Goal: Task Accomplishment & Management: Complete application form

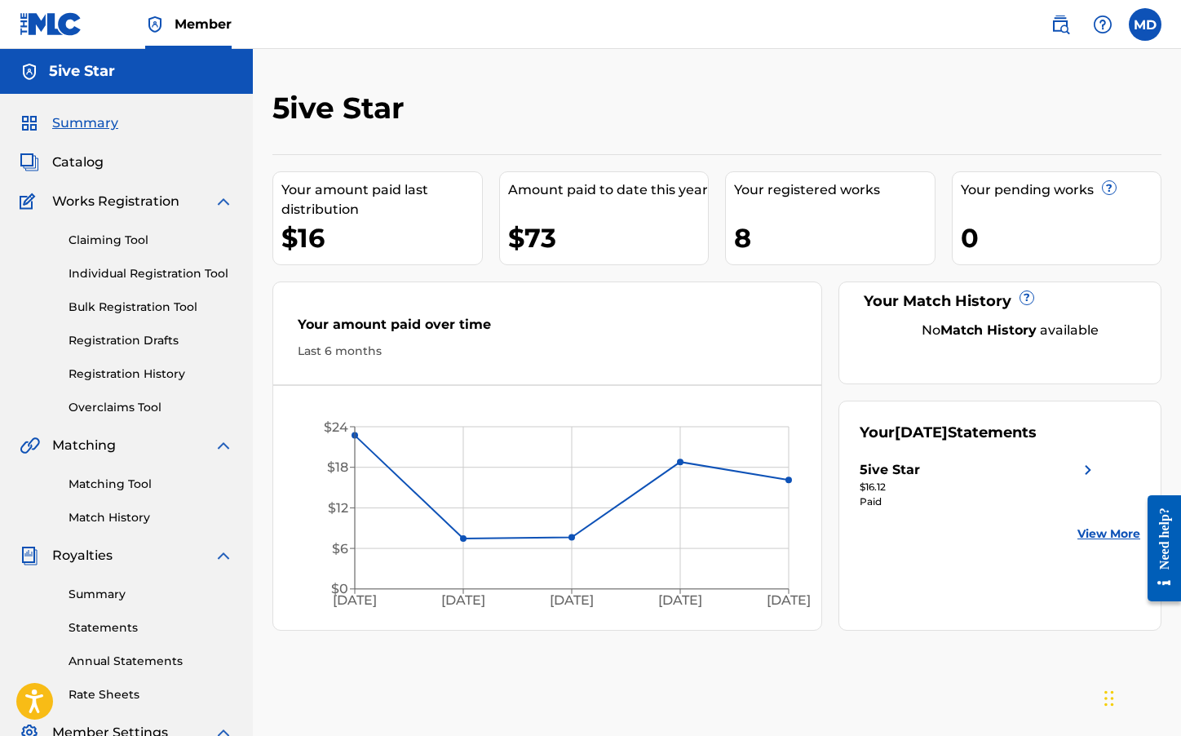
click at [87, 162] on span "Catalog" at bounding box center [77, 163] width 51 height 20
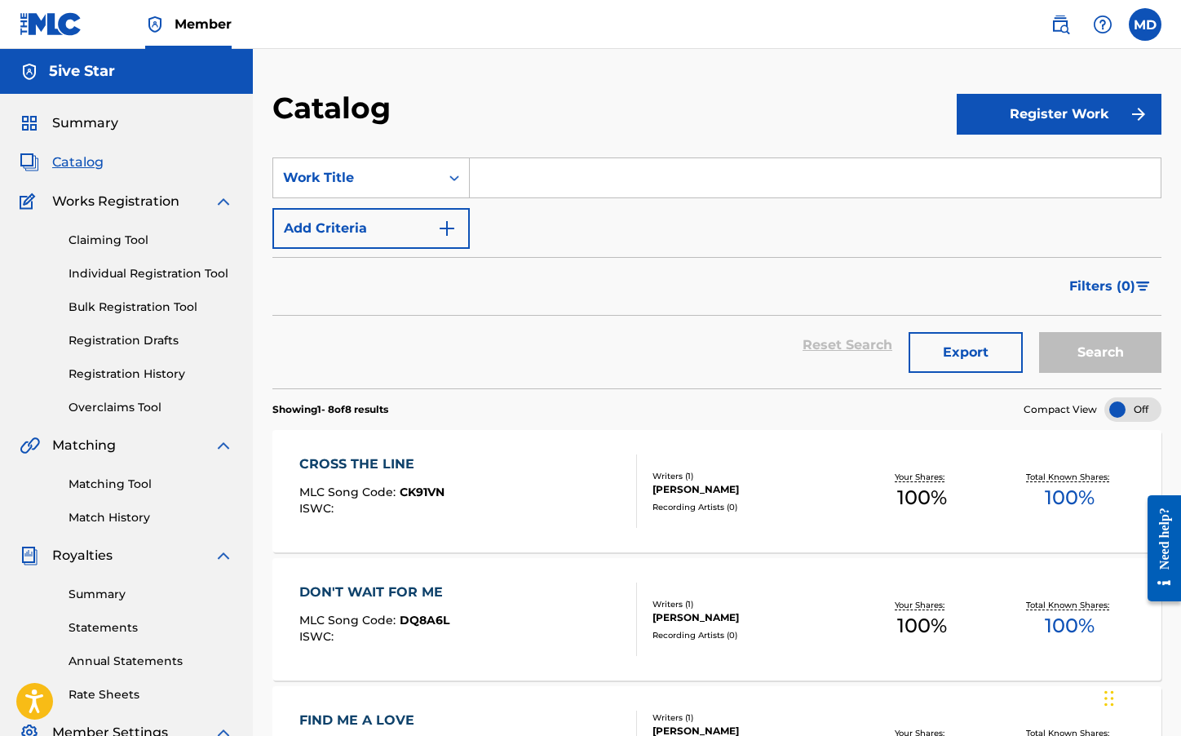
click at [1090, 120] on button "Register Work" at bounding box center [1059, 114] width 205 height 41
click at [1004, 164] on link "Individual" at bounding box center [1059, 167] width 205 height 39
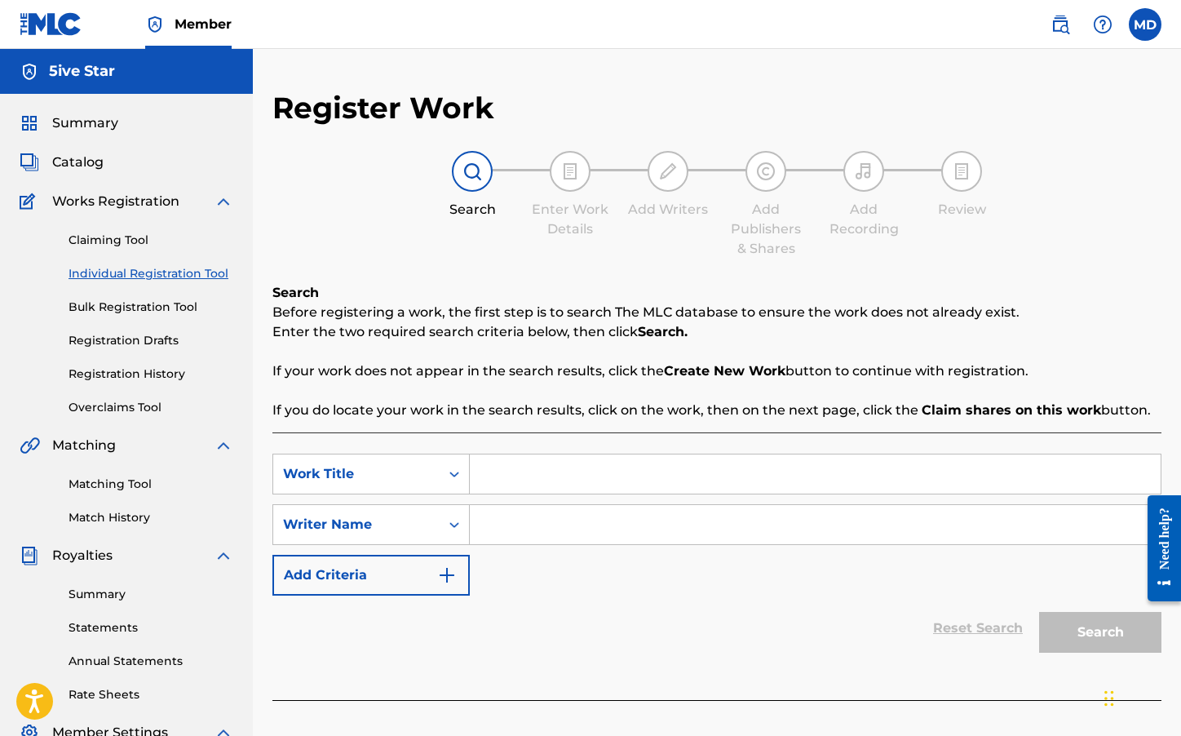
click at [542, 463] on input "Search Form" at bounding box center [815, 473] width 691 height 39
type input "Want To Know"
click at [529, 536] on input "Search Form" at bounding box center [815, 524] width 691 height 39
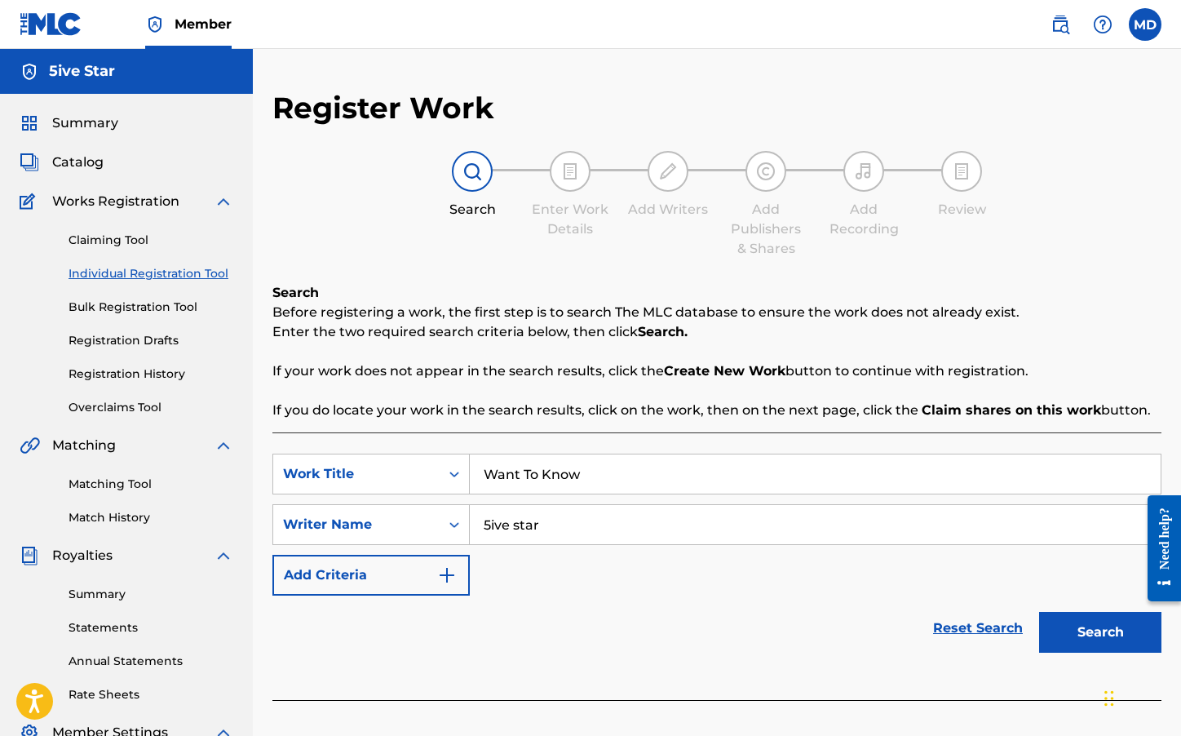
type input "5ive star"
click at [1101, 632] on button "Search" at bounding box center [1101, 632] width 122 height 41
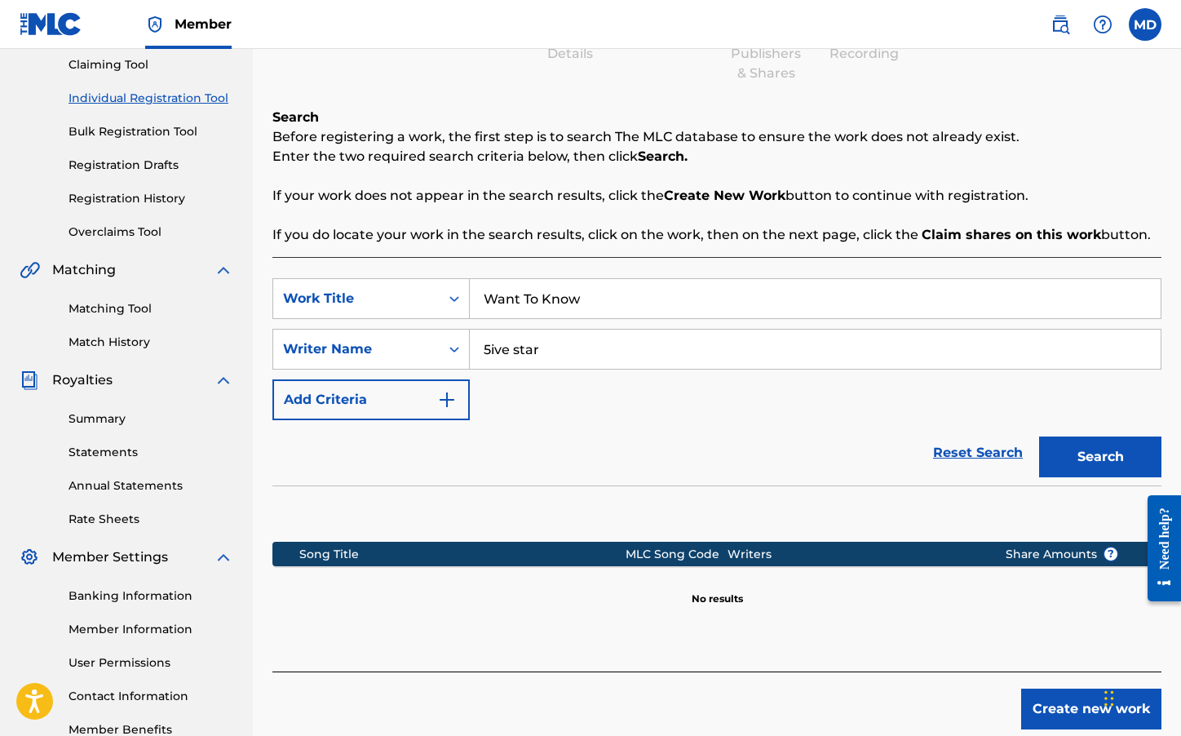
scroll to position [177, 0]
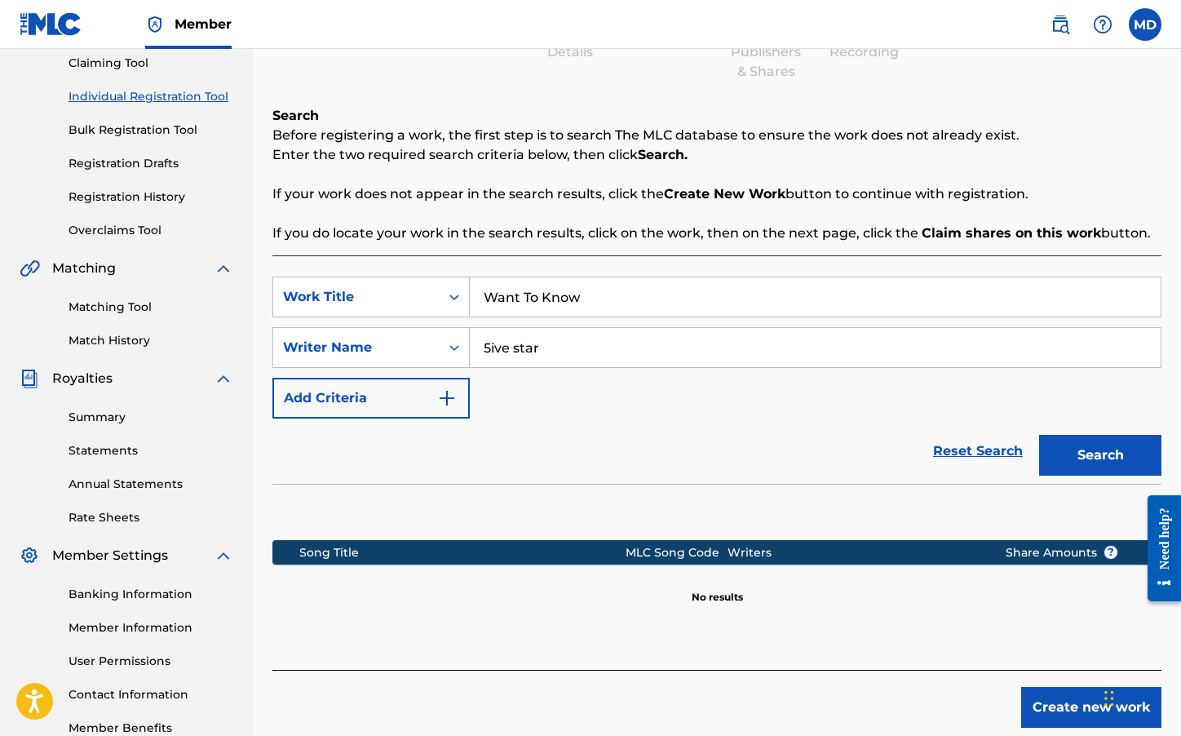
click at [1048, 702] on button "Create new work" at bounding box center [1092, 707] width 140 height 41
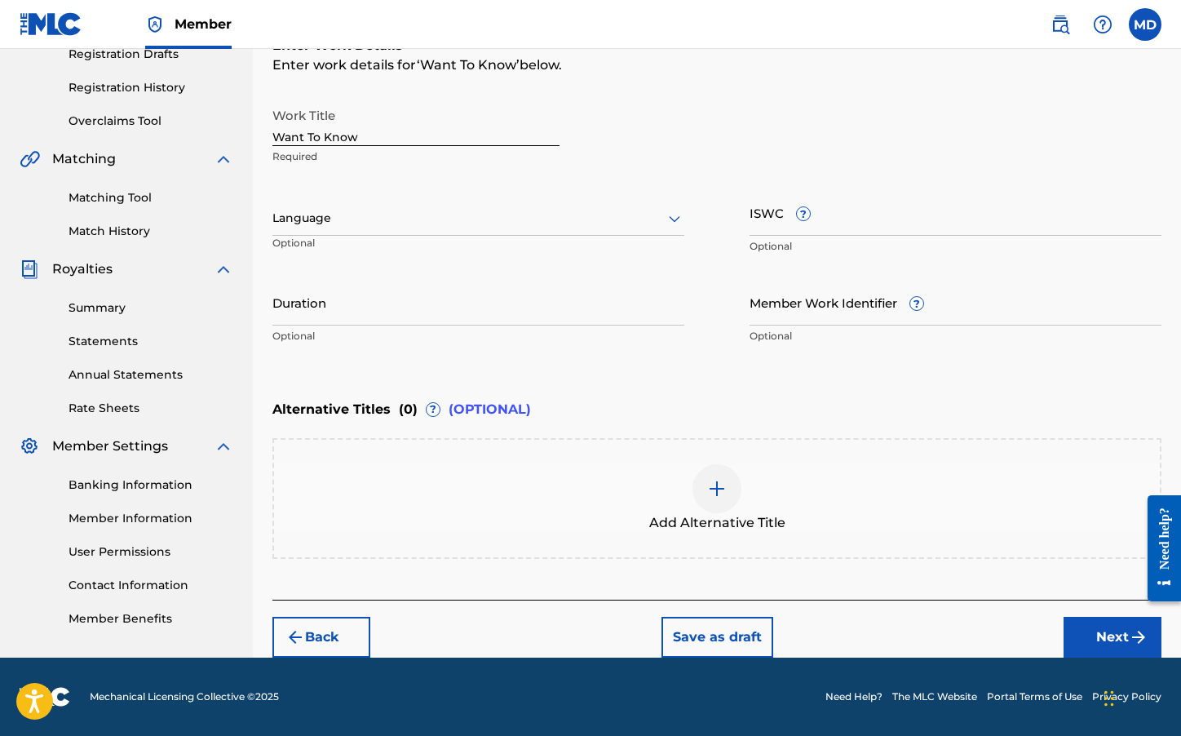
scroll to position [286, 0]
click at [1083, 632] on button "Next" at bounding box center [1113, 637] width 98 height 41
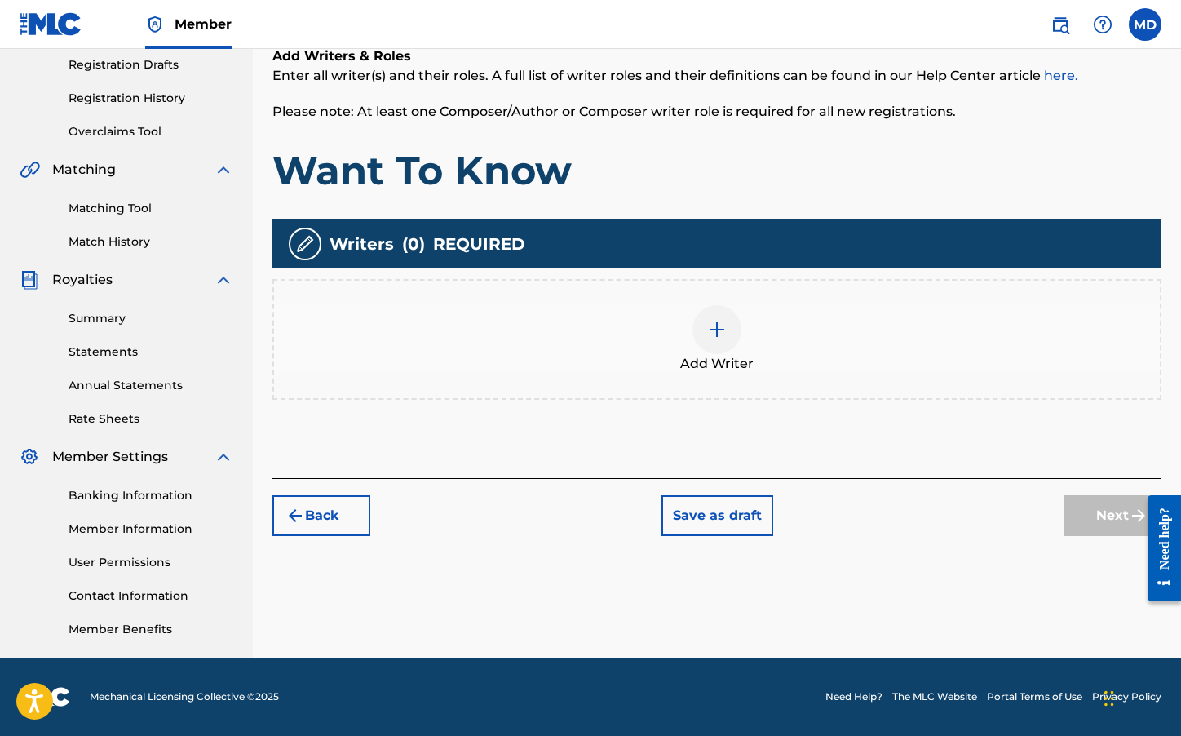
click at [728, 337] on div at bounding box center [717, 329] width 49 height 49
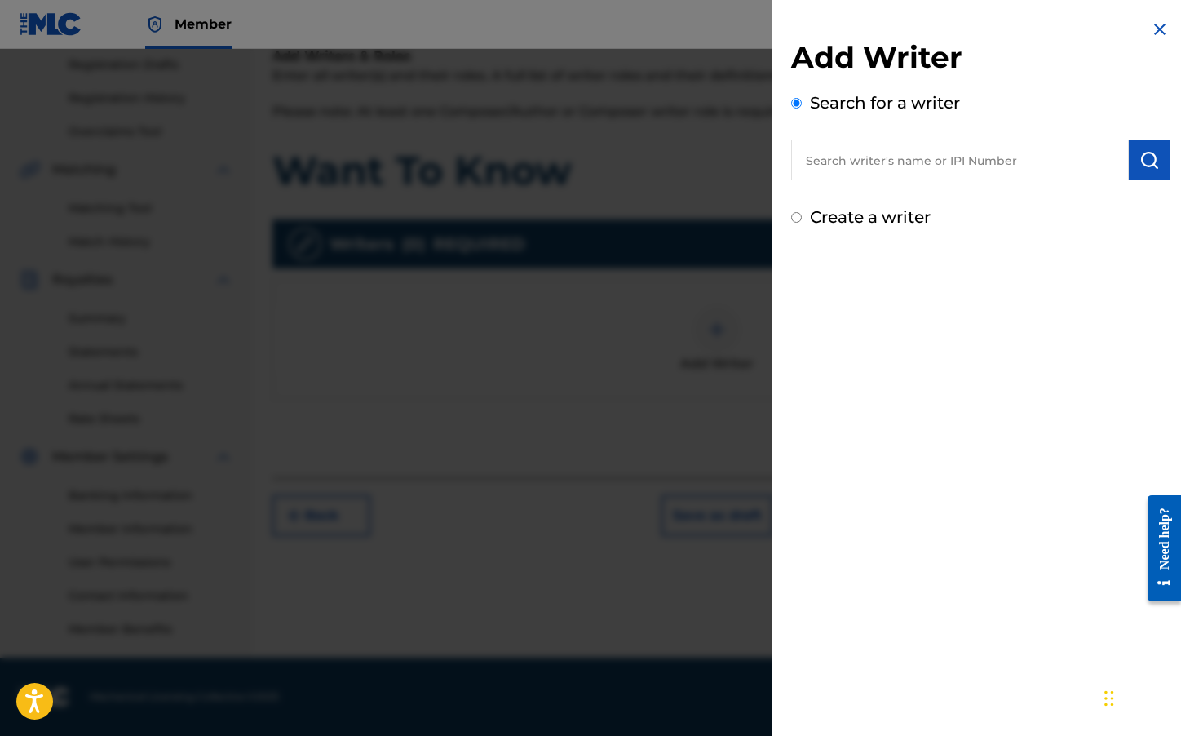
click at [899, 163] on input "text" at bounding box center [960, 160] width 338 height 41
click at [1143, 162] on img "submit" at bounding box center [1150, 160] width 20 height 20
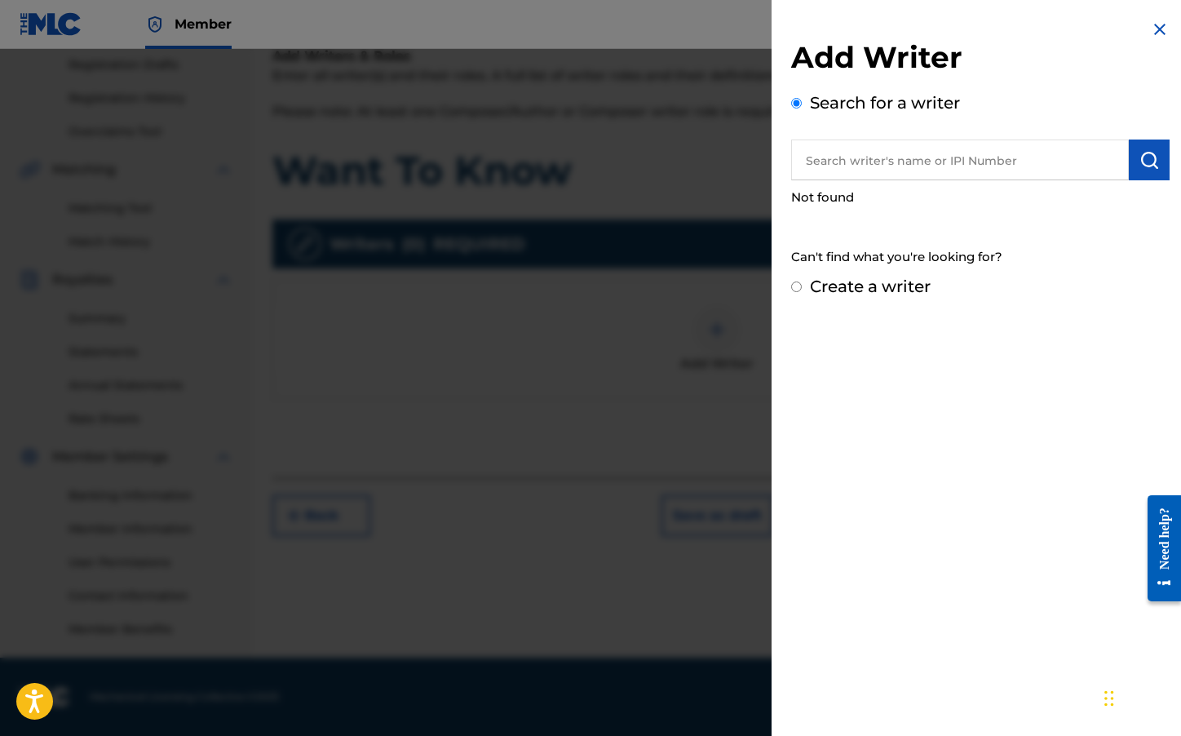
click at [893, 157] on input "text" at bounding box center [960, 160] width 338 height 41
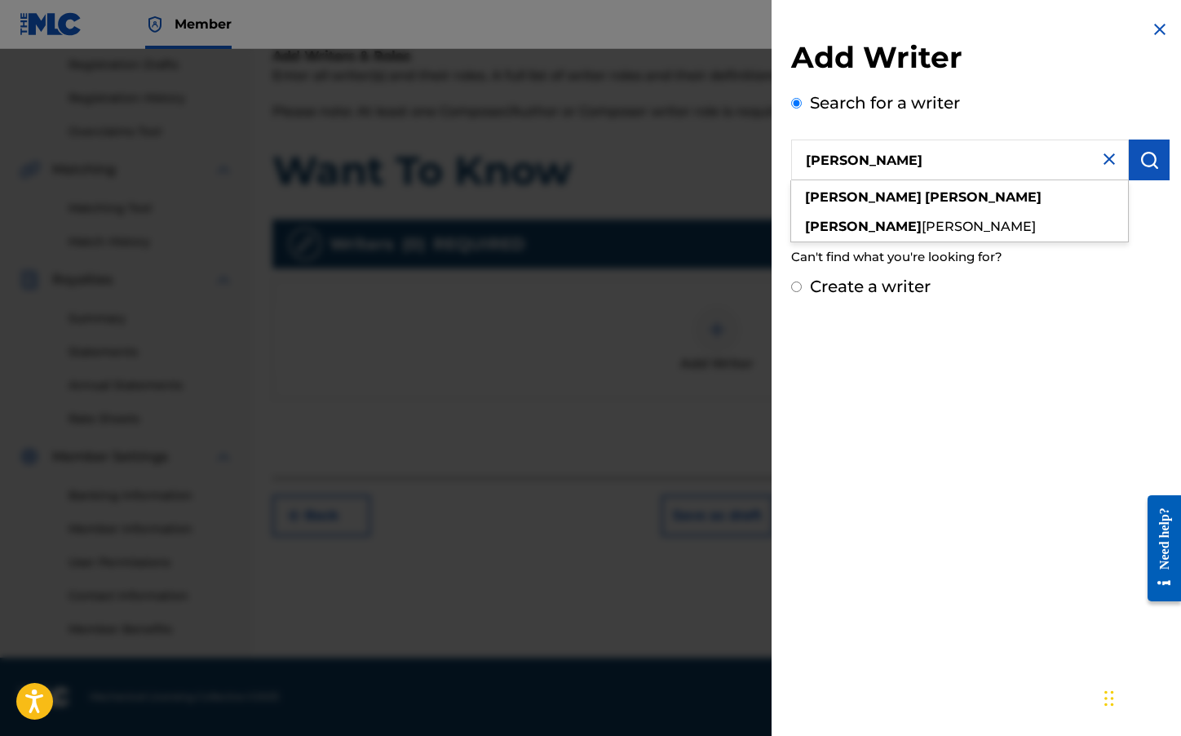
type input "[PERSON_NAME]"
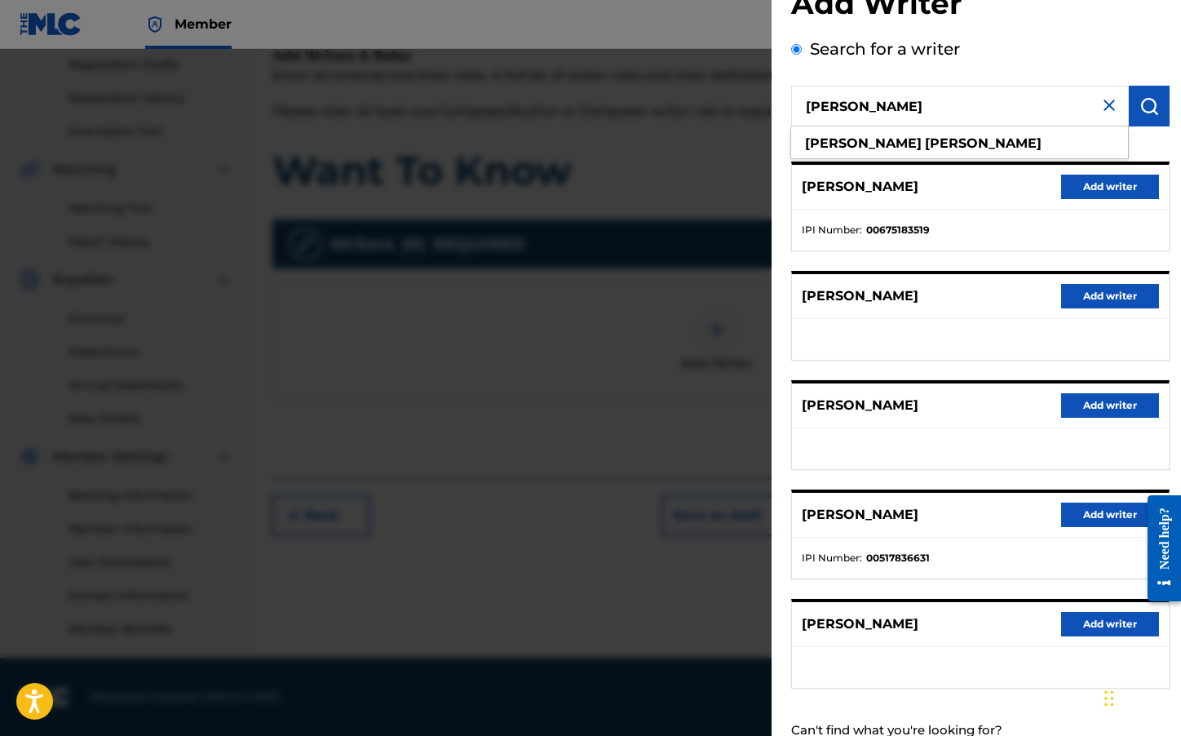
scroll to position [65, 0]
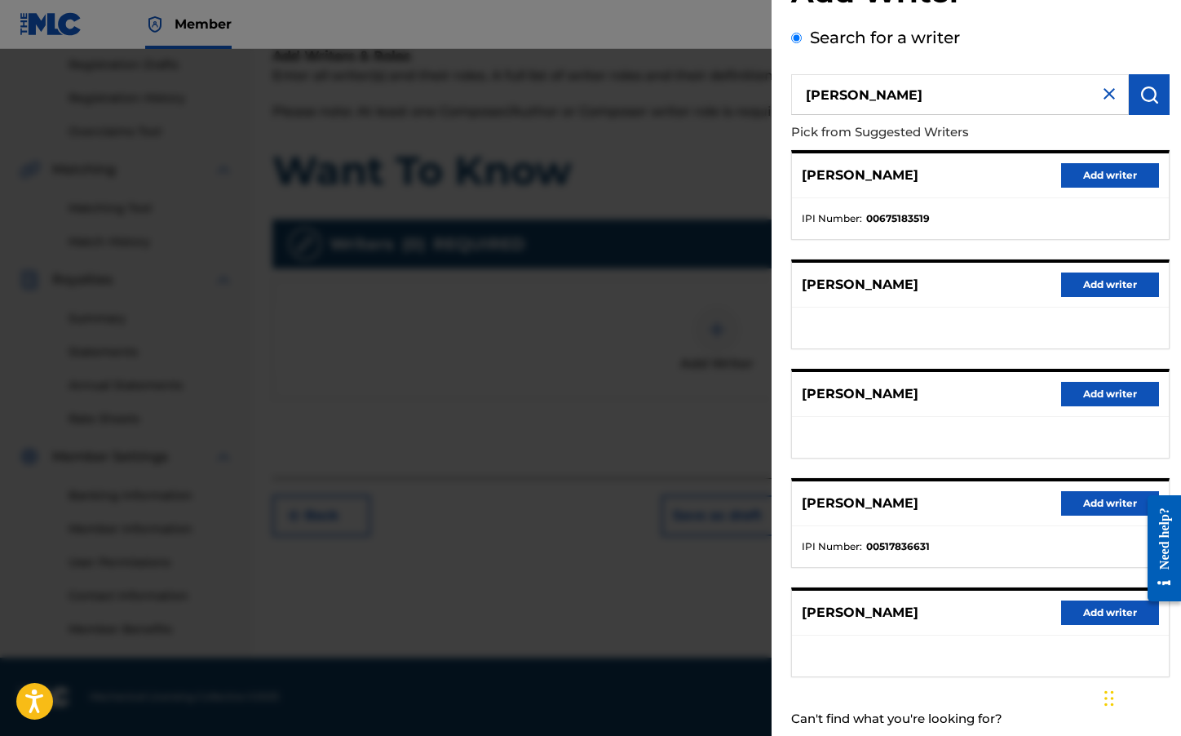
click at [1088, 512] on button "Add writer" at bounding box center [1111, 503] width 98 height 24
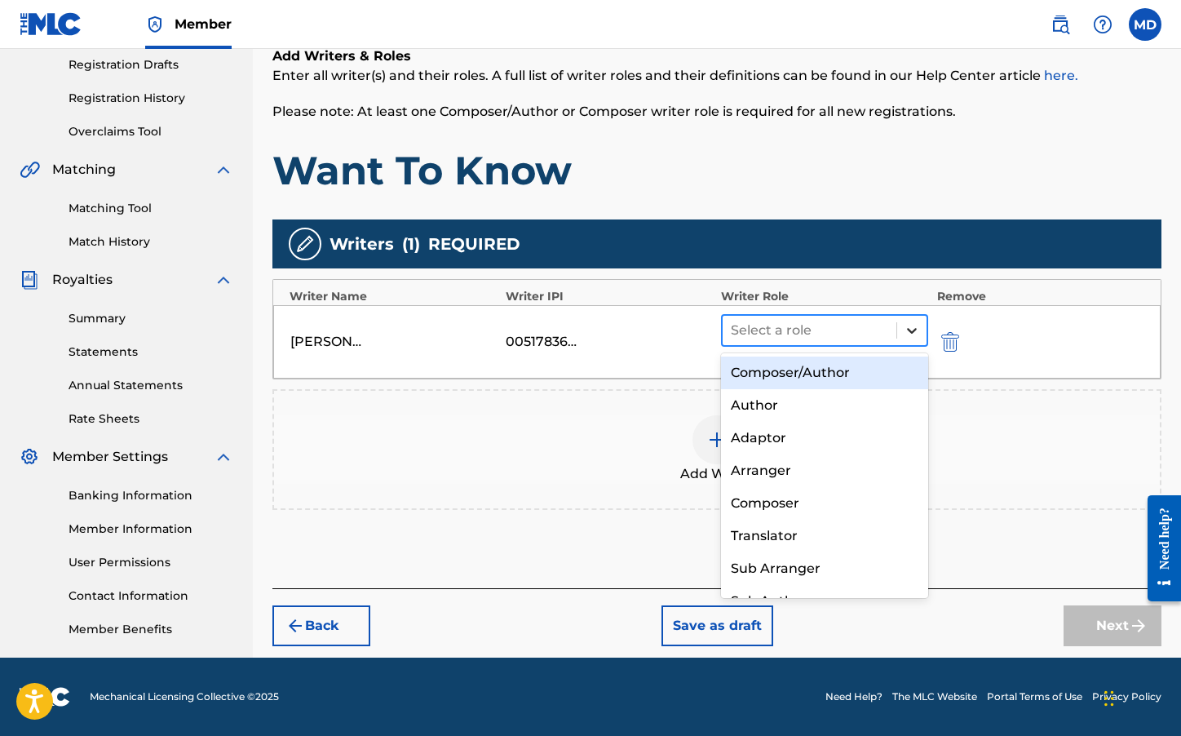
click at [914, 335] on icon at bounding box center [912, 330] width 16 height 16
click at [842, 374] on div "Composer/Author" at bounding box center [824, 373] width 207 height 33
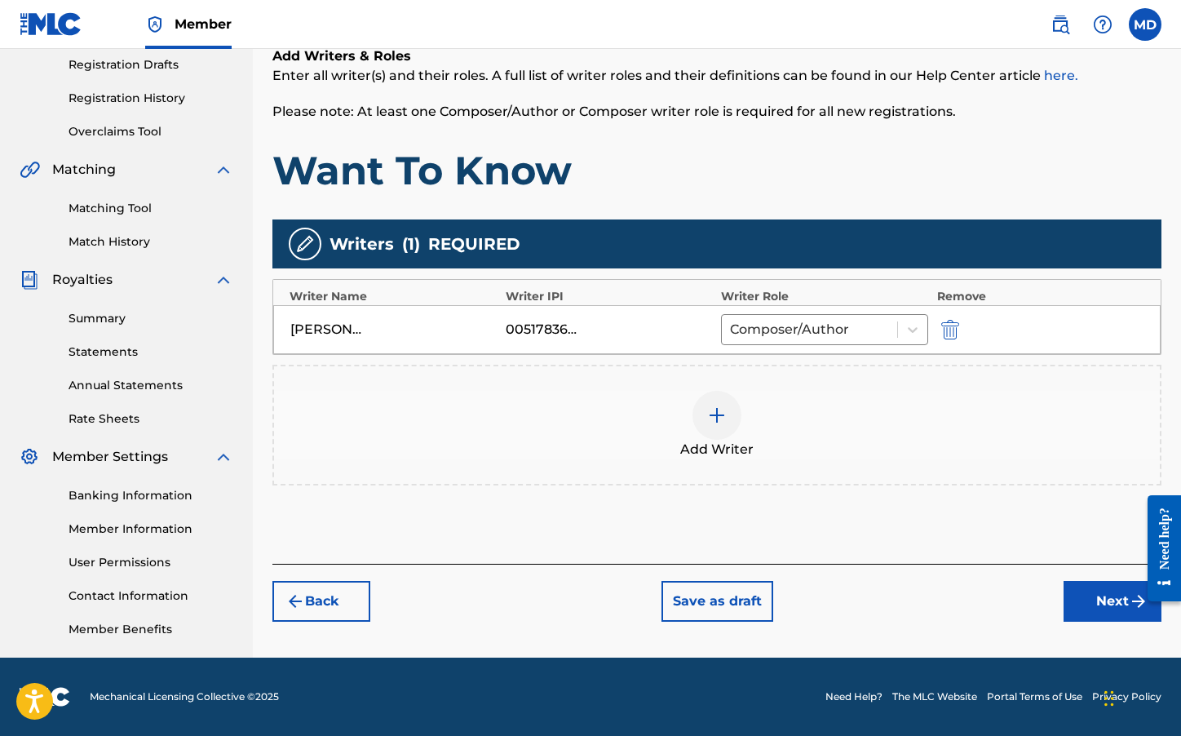
click at [1094, 603] on button "Next" at bounding box center [1113, 601] width 98 height 41
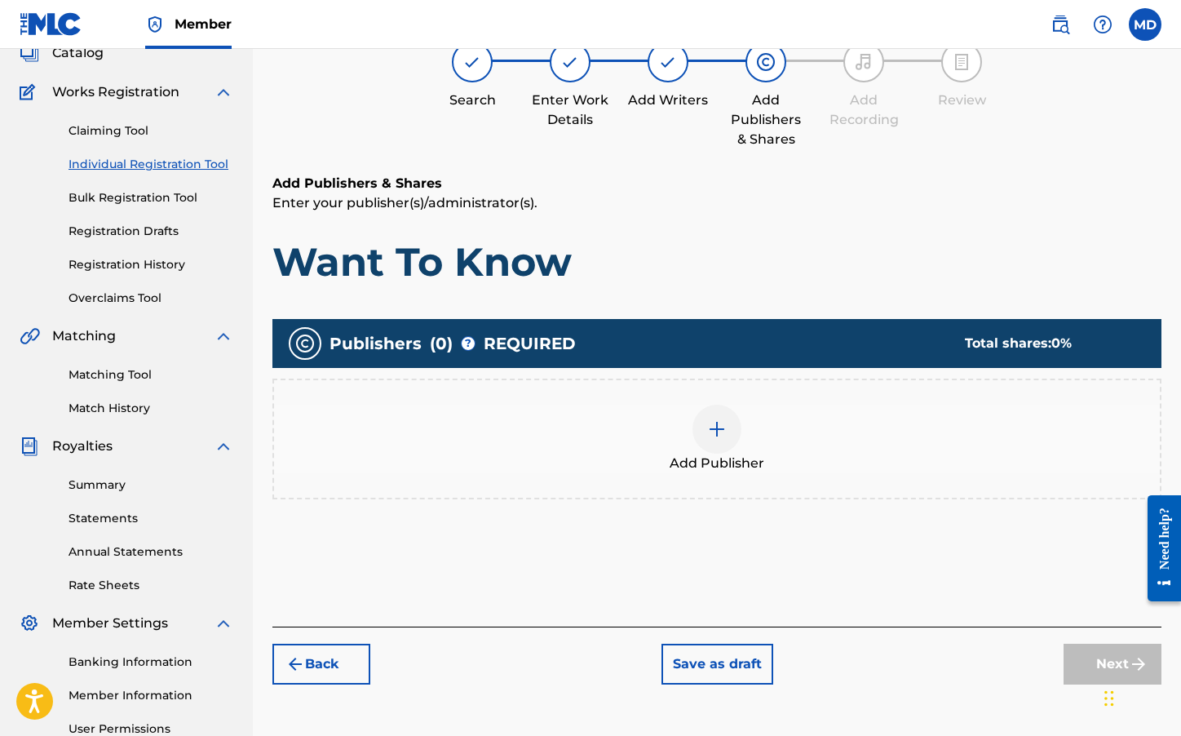
scroll to position [73, 0]
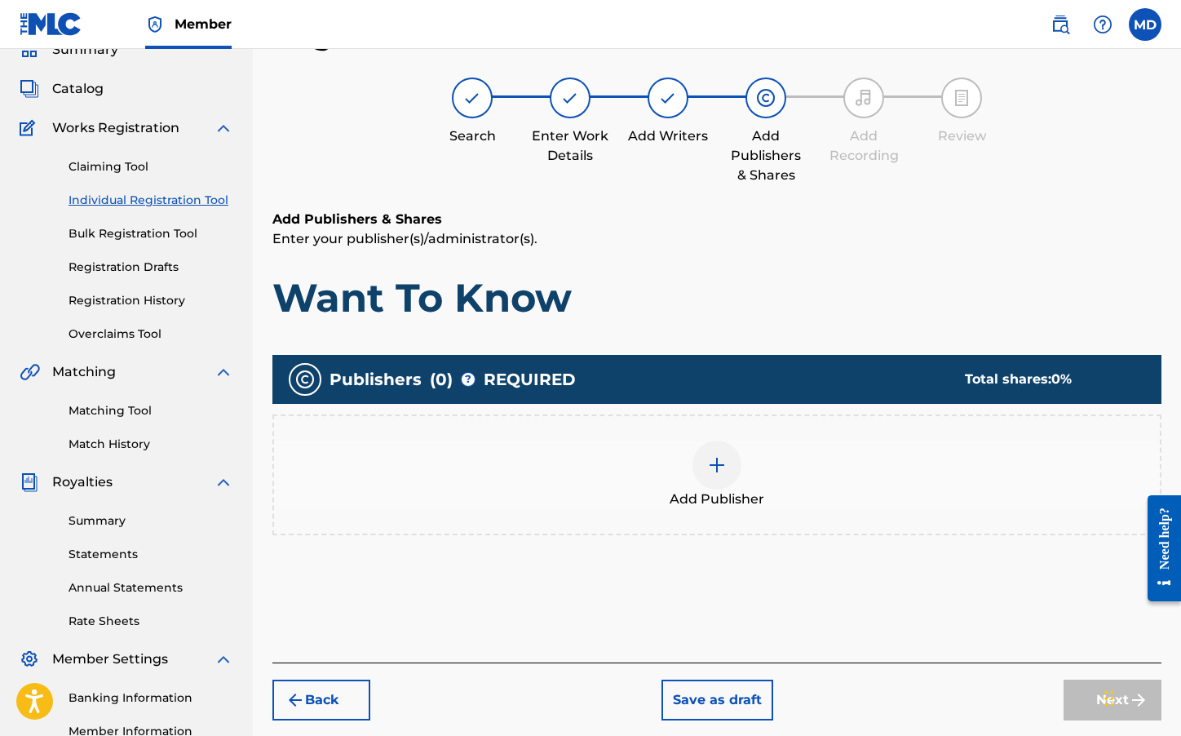
click at [740, 458] on div at bounding box center [717, 465] width 49 height 49
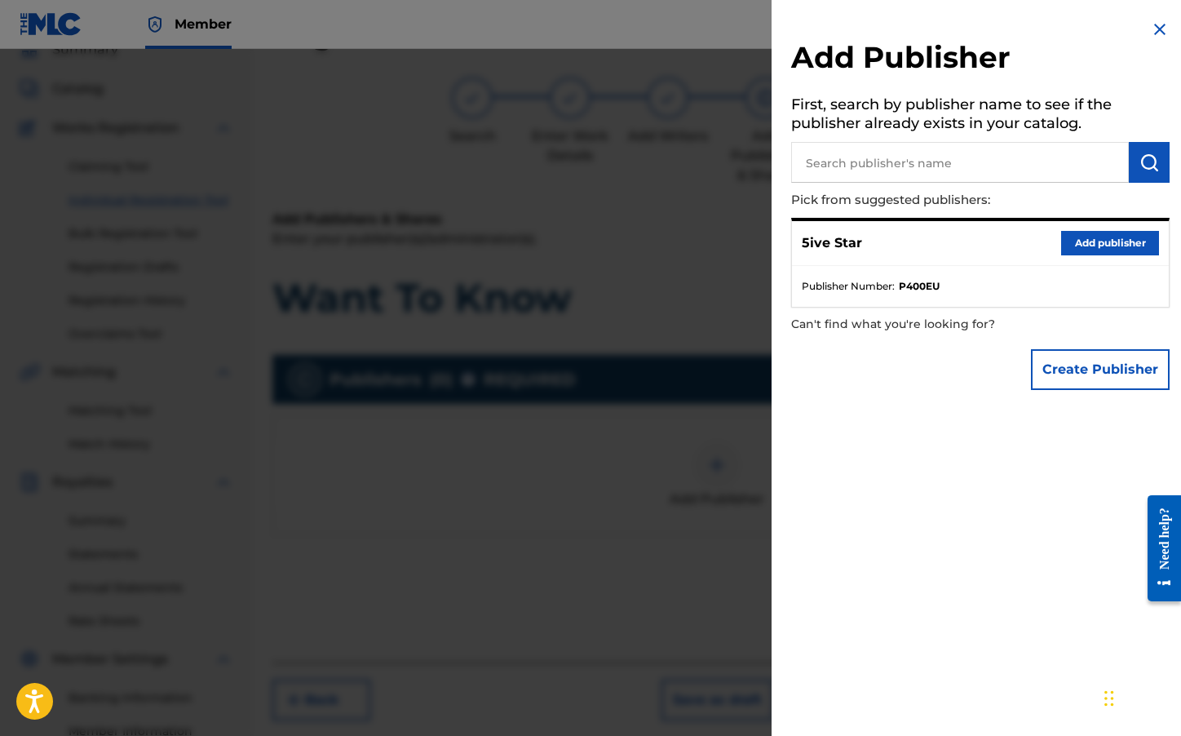
click at [906, 290] on strong "P400EU" at bounding box center [919, 286] width 41 height 15
click at [1069, 246] on button "Add publisher" at bounding box center [1111, 243] width 98 height 24
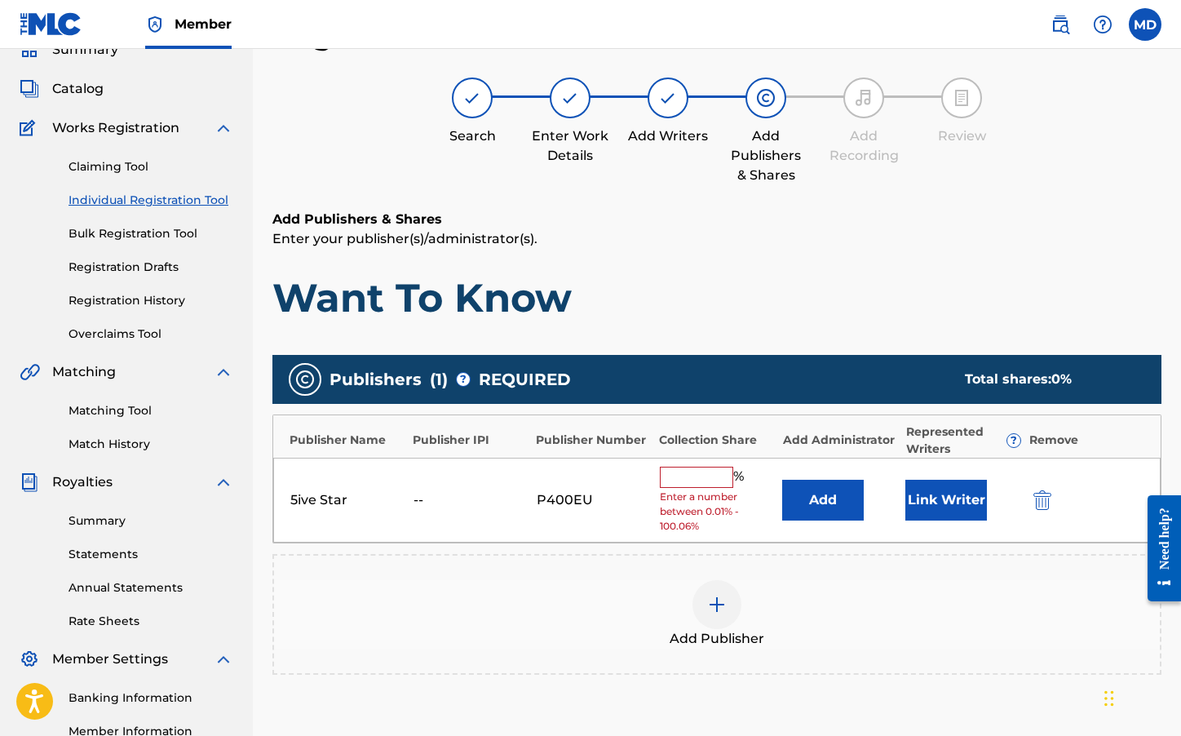
click at [712, 474] on input "text" at bounding box center [696, 477] width 73 height 21
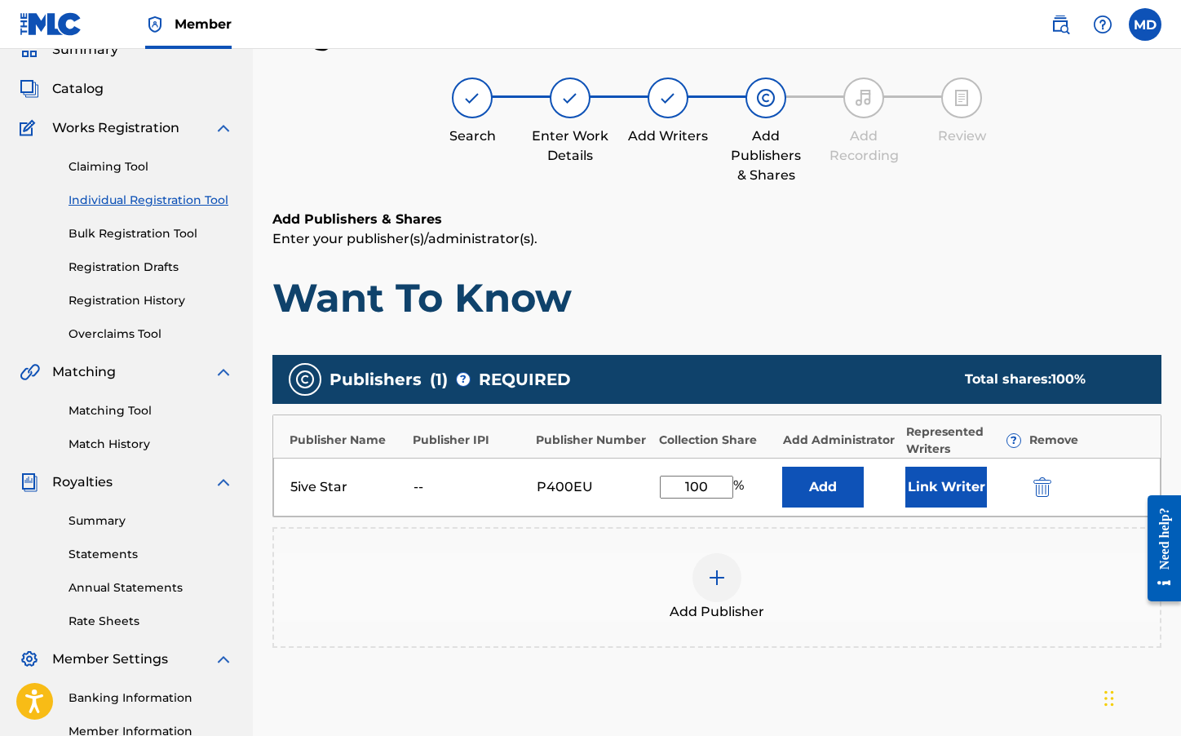
type input "100"
click at [813, 587] on div "Add Publisher" at bounding box center [717, 587] width 886 height 69
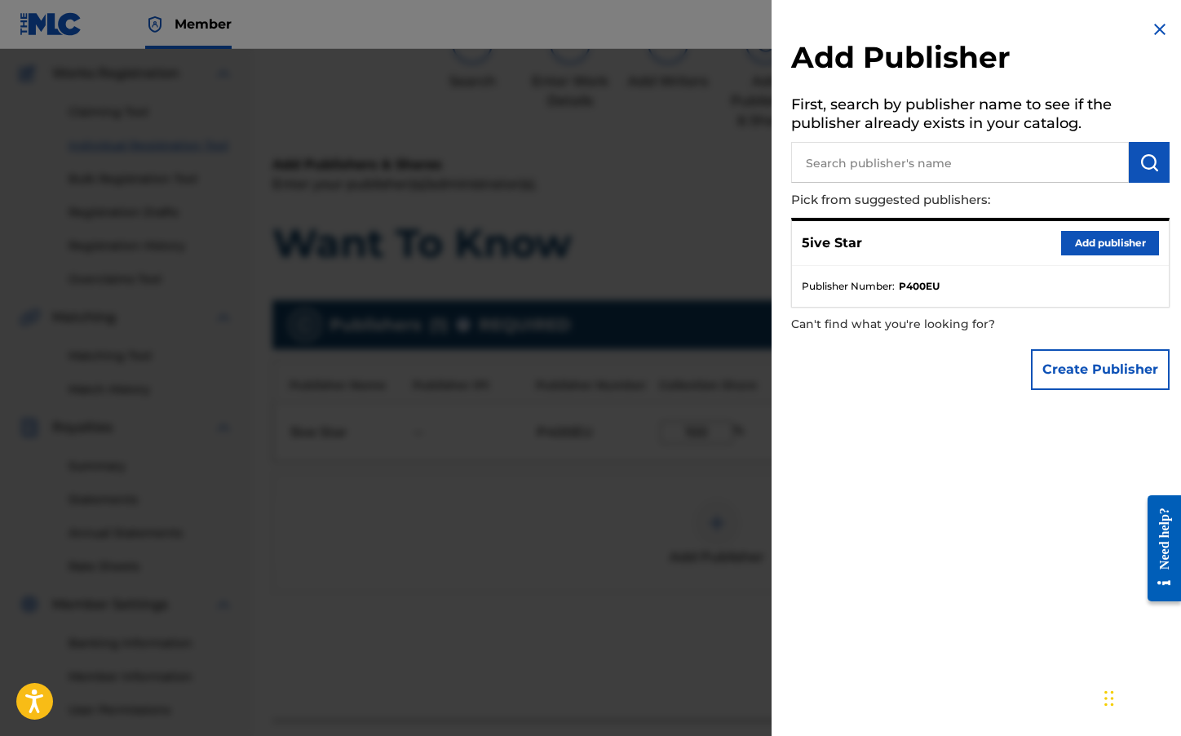
scroll to position [128, 0]
click at [716, 499] on div at bounding box center [590, 417] width 1181 height 736
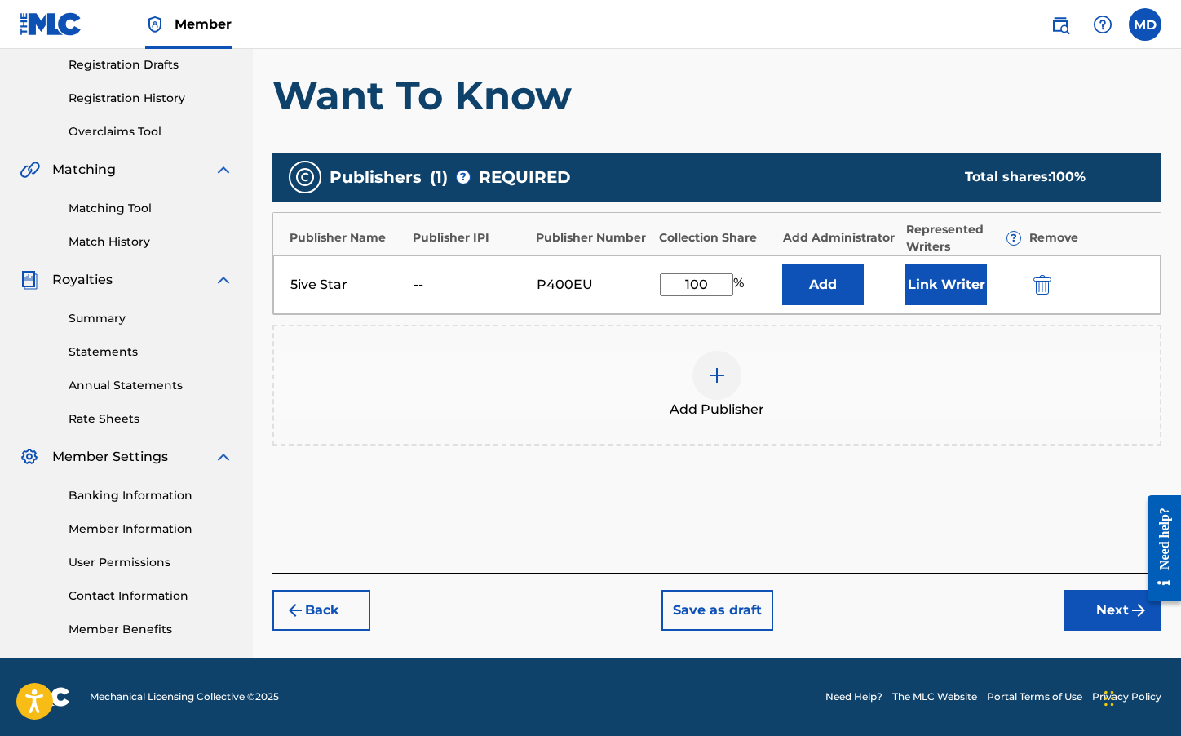
click at [1099, 606] on button "Next" at bounding box center [1113, 610] width 98 height 41
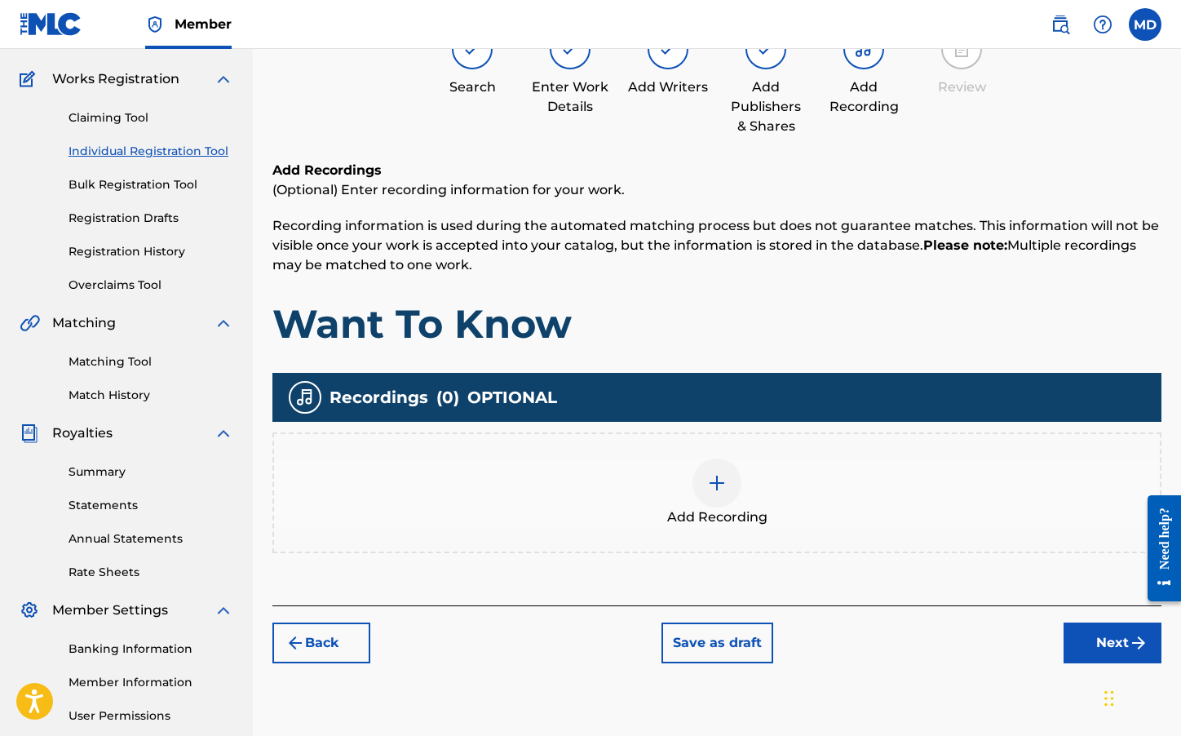
scroll to position [73, 0]
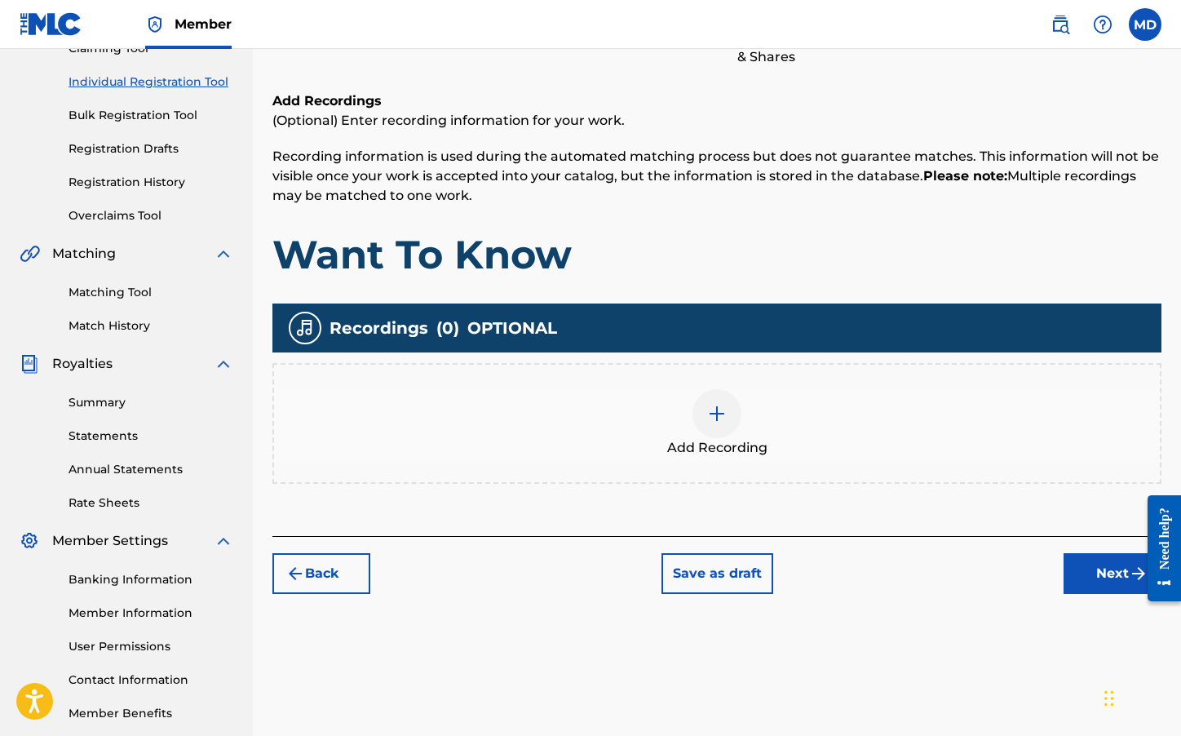
click at [1090, 581] on button "Next" at bounding box center [1113, 573] width 98 height 41
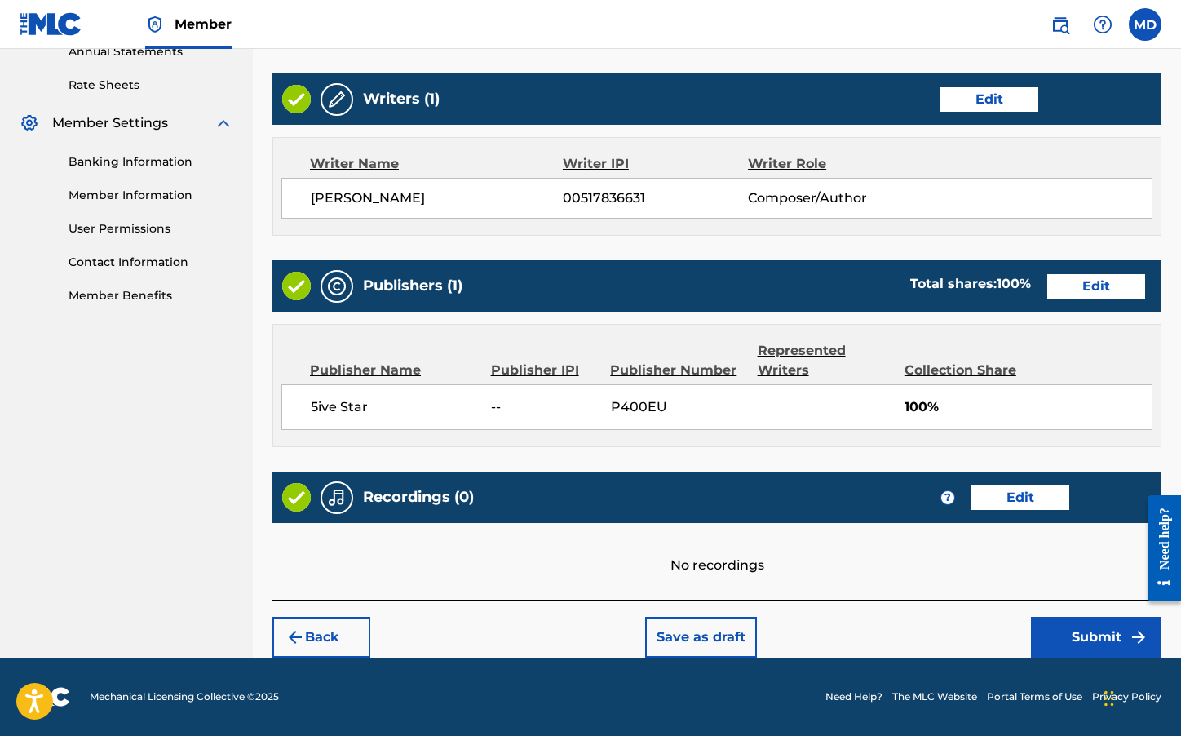
scroll to position [609, 0]
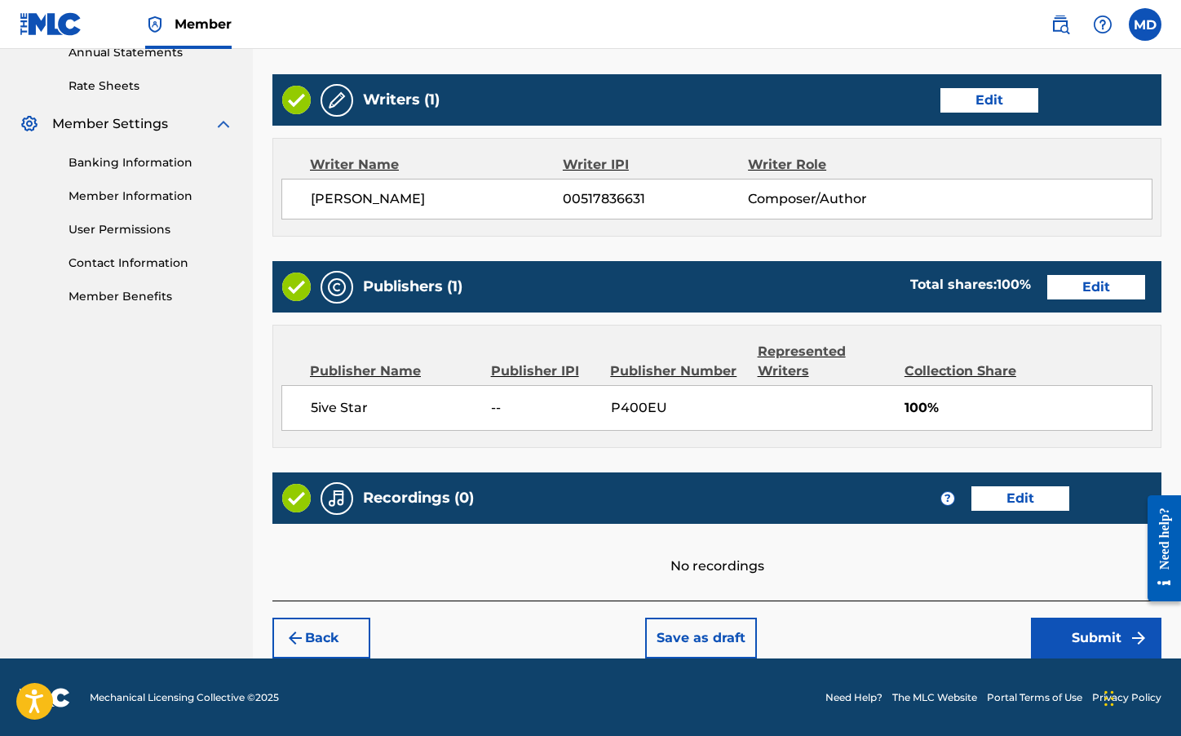
click at [1091, 641] on button "Submit" at bounding box center [1096, 638] width 131 height 41
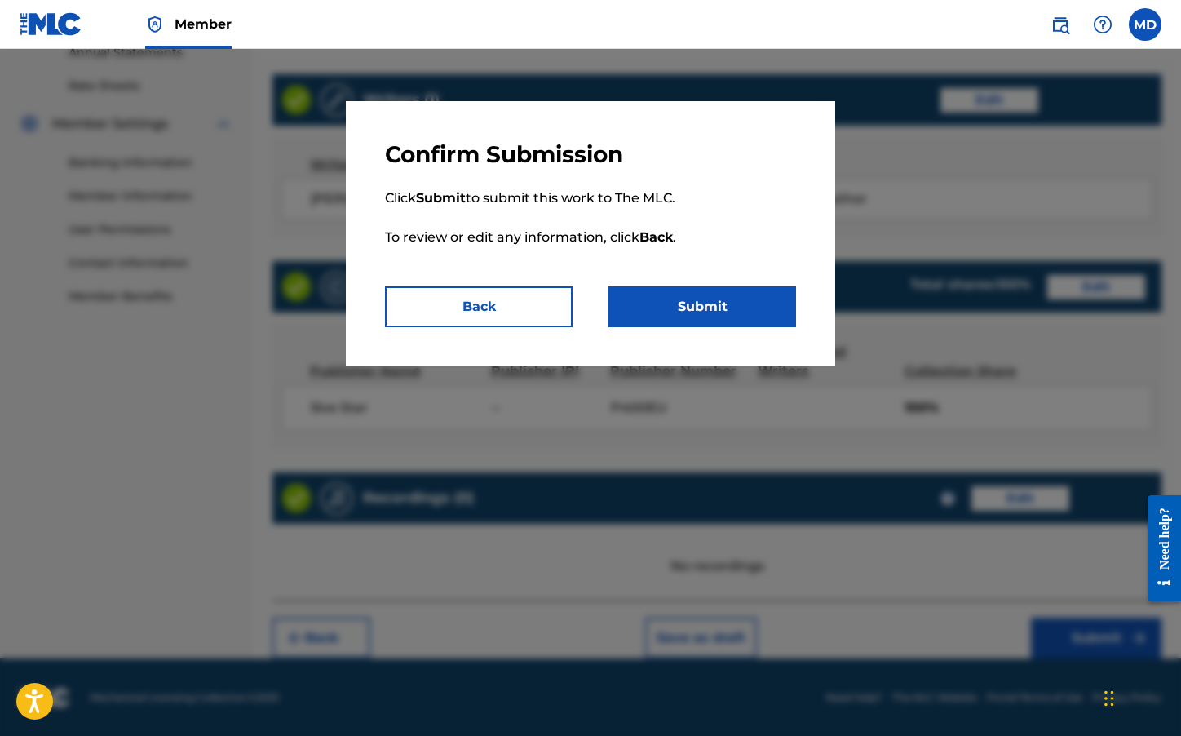
click at [662, 316] on button "Submit" at bounding box center [703, 306] width 188 height 41
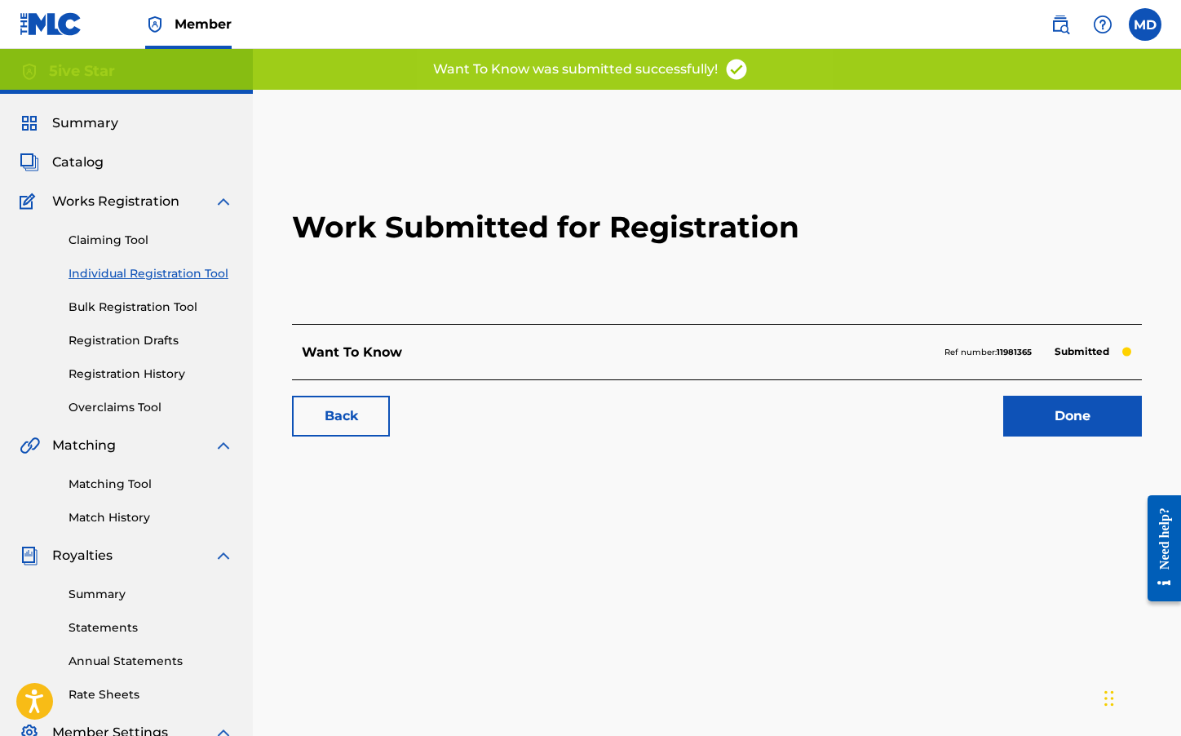
click at [1066, 416] on link "Done" at bounding box center [1073, 416] width 139 height 41
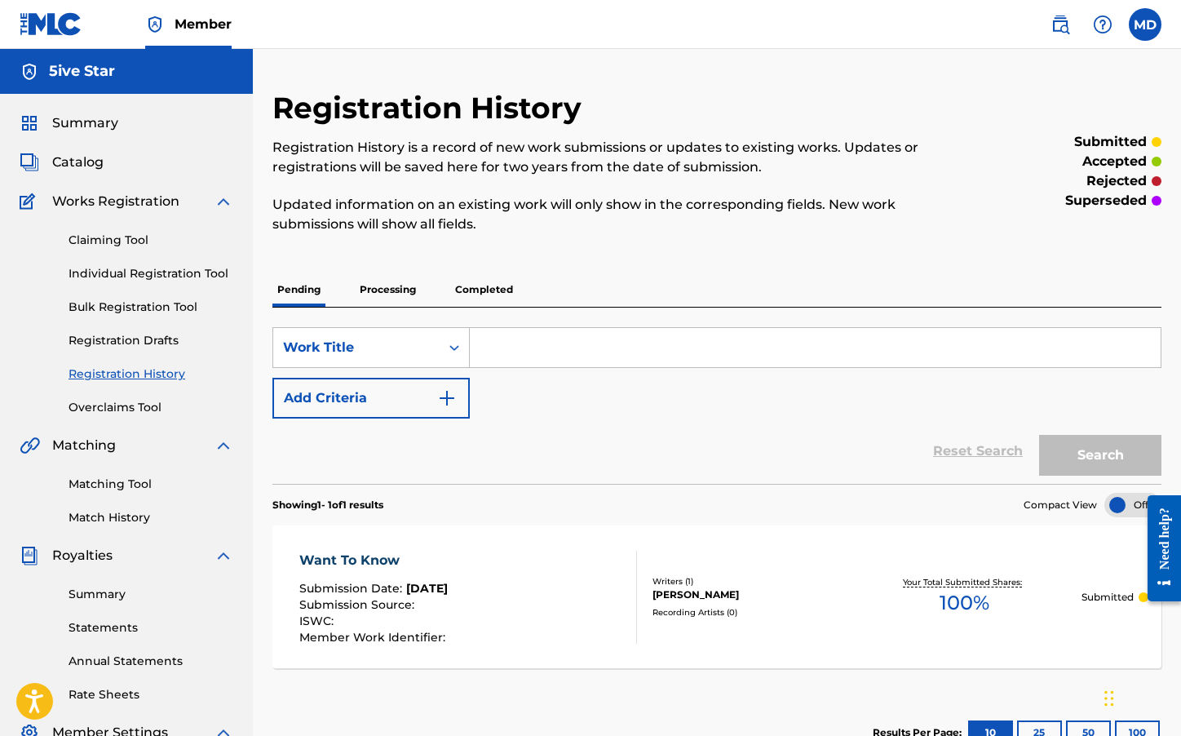
click at [87, 165] on span "Catalog" at bounding box center [77, 163] width 51 height 20
